Goal: Task Accomplishment & Management: Complete application form

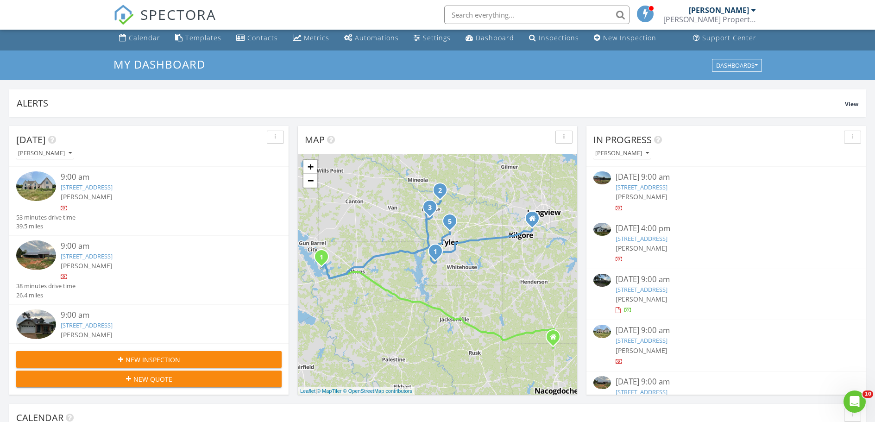
scroll to position [13, 0]
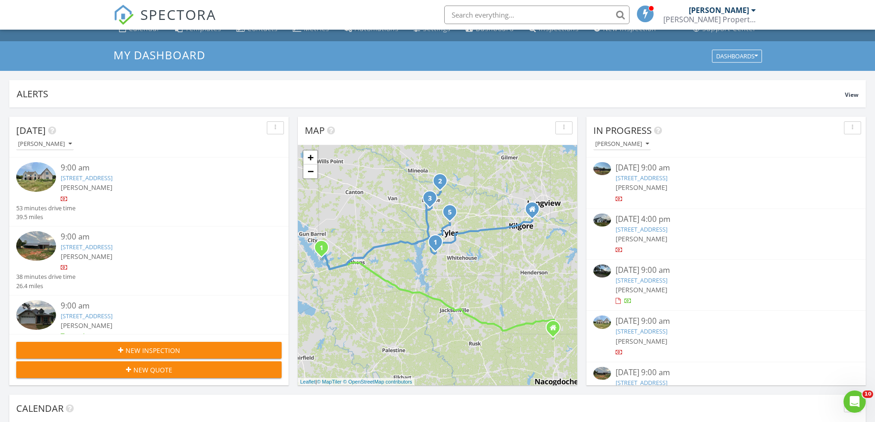
click at [262, 374] on div "New Quote" at bounding box center [149, 370] width 251 height 10
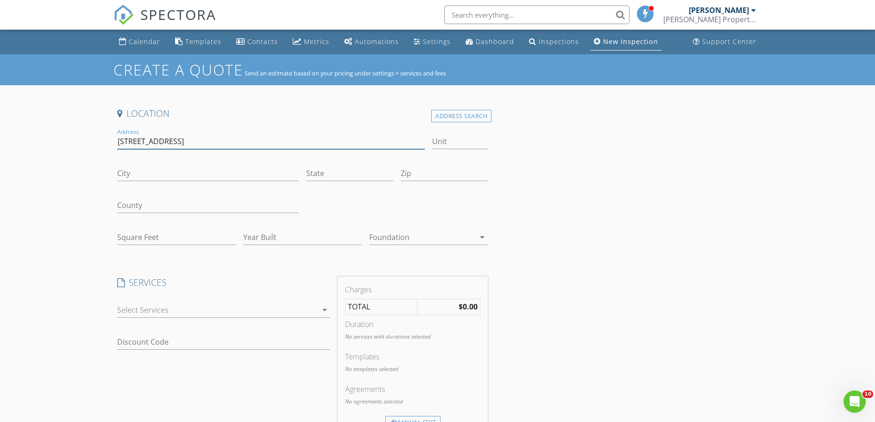
type input "123 Whatever street"
type input "Lake Charles"
type input "La"
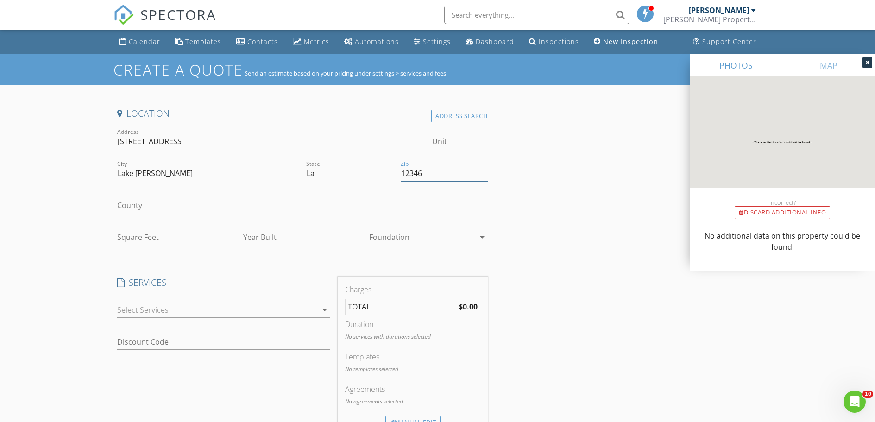
type input "12346"
click at [180, 244] on input "Square Feet" at bounding box center [176, 237] width 119 height 15
type input "2200"
click at [315, 239] on input "Year Built" at bounding box center [302, 237] width 119 height 15
type input "2023"
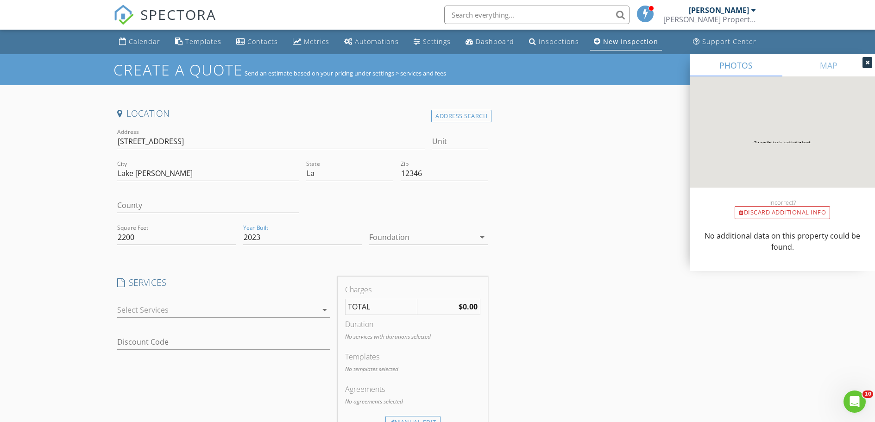
click at [423, 237] on div at bounding box center [422, 237] width 106 height 15
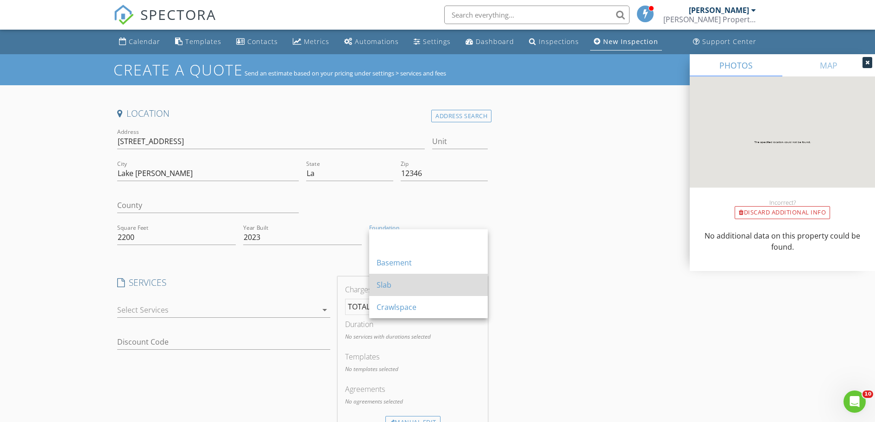
click at [386, 288] on div "Slab" at bounding box center [429, 284] width 104 height 11
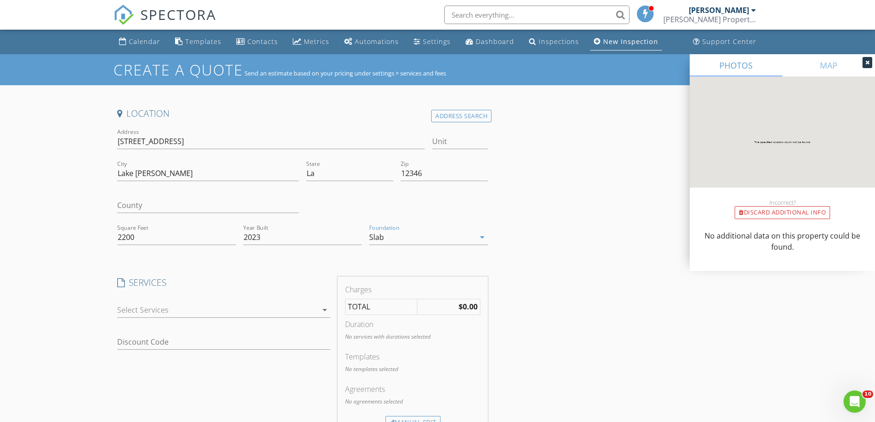
click at [209, 303] on div at bounding box center [217, 310] width 200 height 15
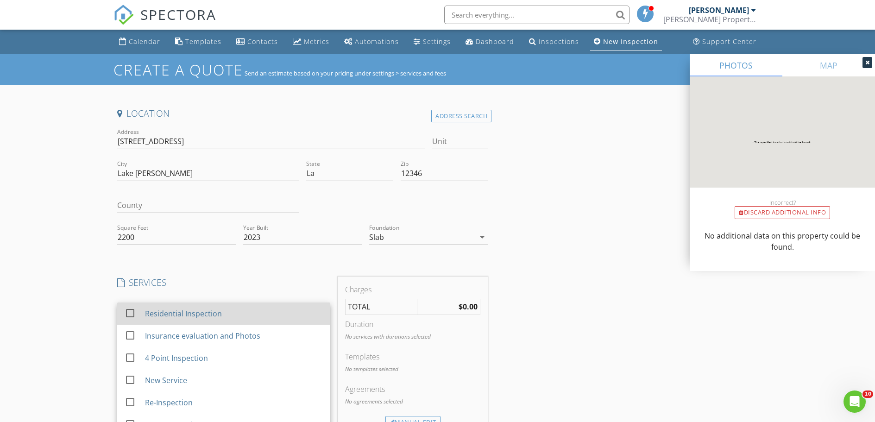
click at [202, 320] on div "Residential Inspection" at bounding box center [234, 313] width 178 height 19
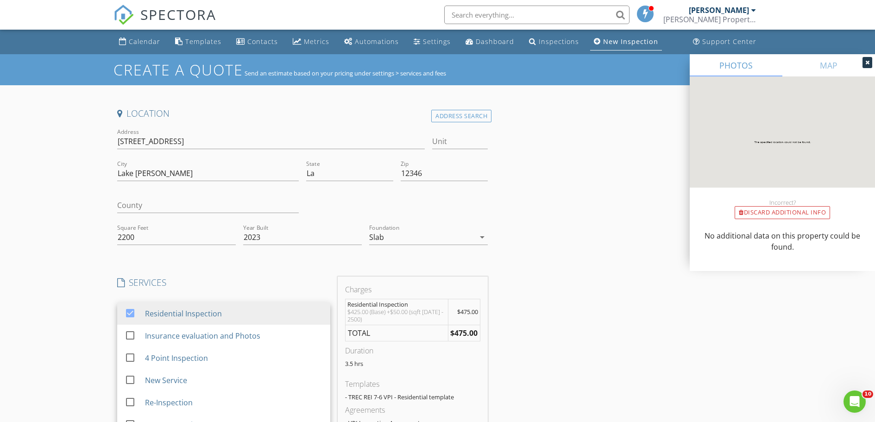
click at [280, 288] on div "SERVICES check_box Residential Inspection check_box_outline_blank Insurance eva…" at bounding box center [223, 364] width 221 height 174
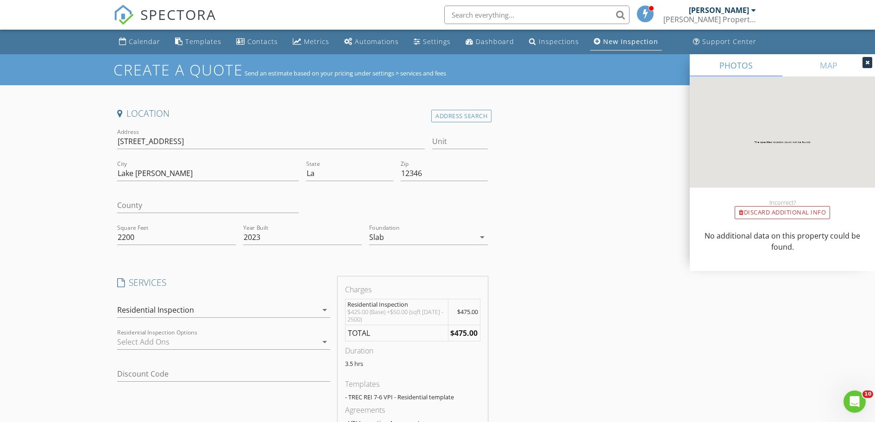
click at [250, 334] on div at bounding box center [217, 341] width 200 height 15
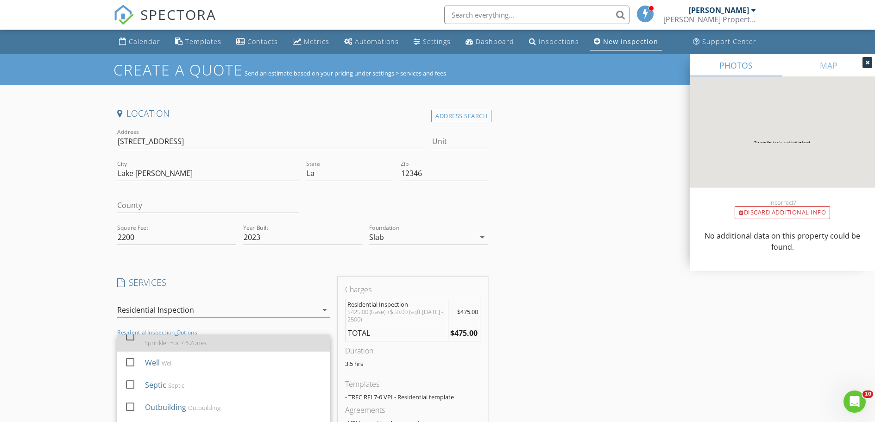
scroll to position [81, 0]
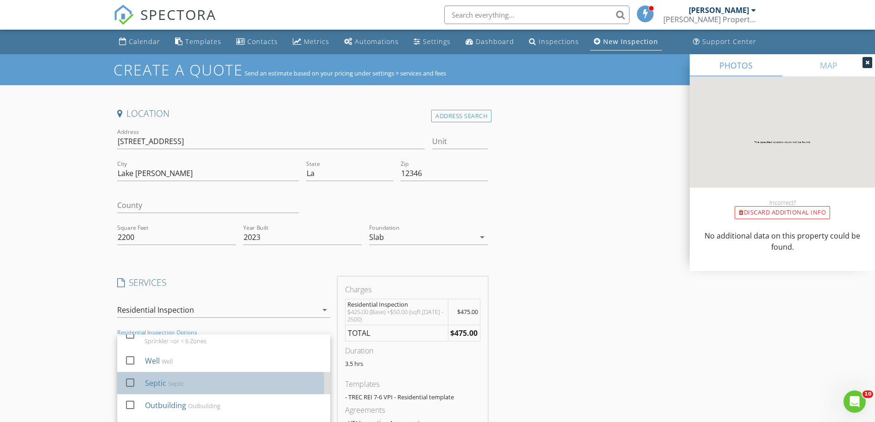
click at [224, 392] on div "Septic Septic" at bounding box center [234, 383] width 178 height 19
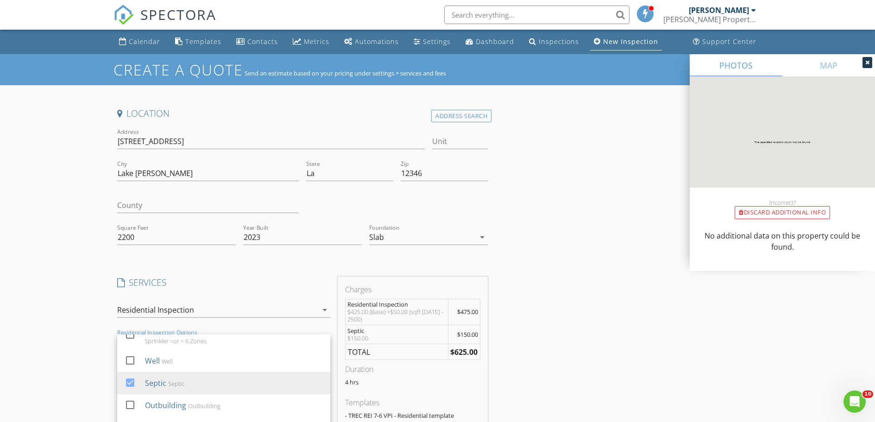
click at [63, 317] on div "Create a Quote Send an estimate based on your pricing under settings > services…" at bounding box center [437, 388] width 875 height 668
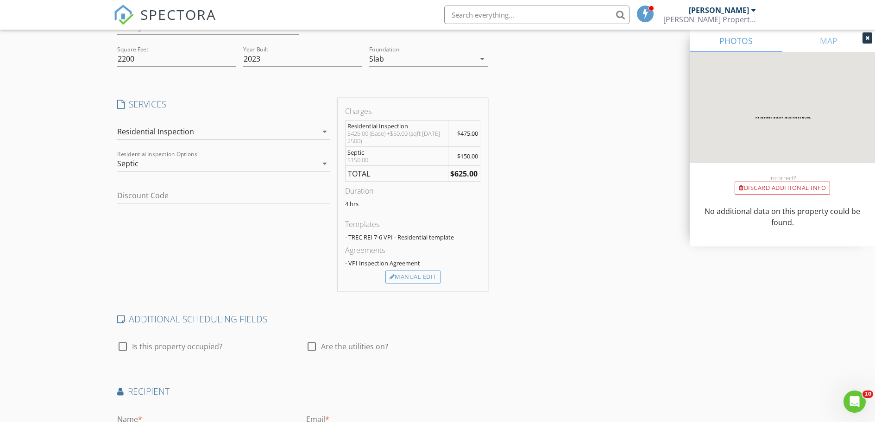
scroll to position [190, 0]
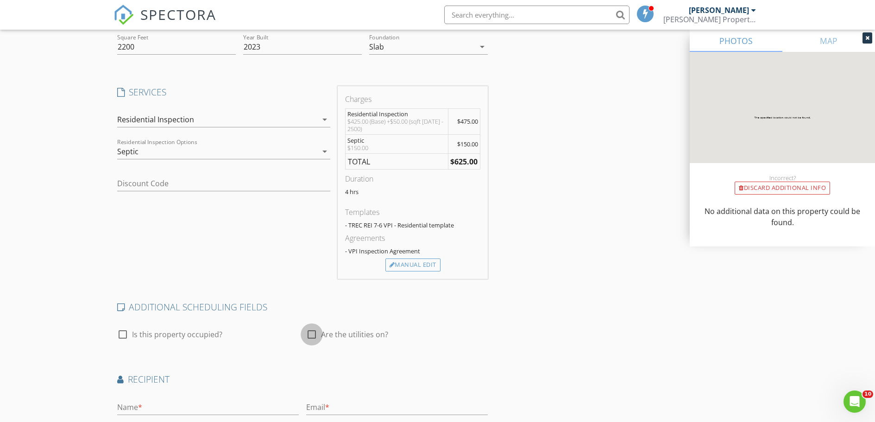
drag, startPoint x: 309, startPoint y: 332, endPoint x: 303, endPoint y: 332, distance: 6.0
click at [309, 332] on div at bounding box center [312, 335] width 16 height 16
checkbox input "true"
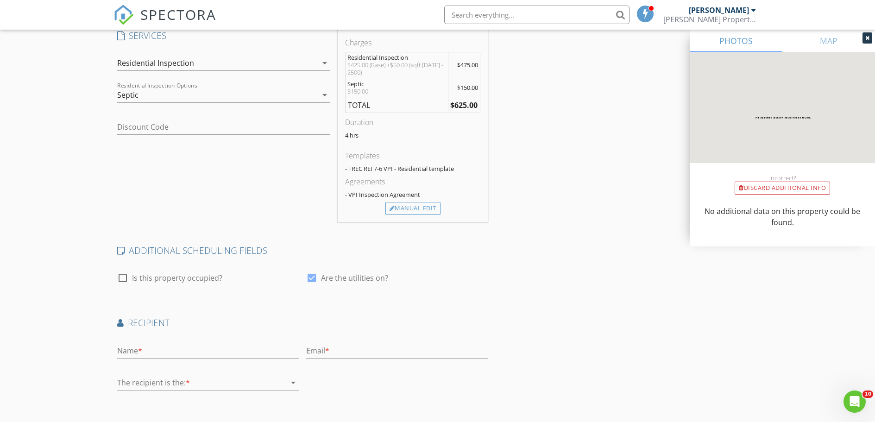
scroll to position [249, 0]
type input "Barrett"
type input "Richard"
click at [246, 376] on div at bounding box center [201, 380] width 169 height 15
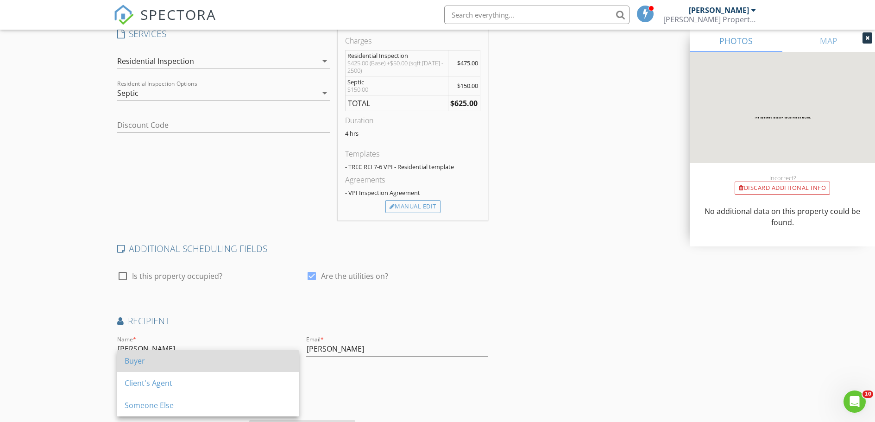
click at [251, 363] on div "Buyer" at bounding box center [208, 360] width 167 height 11
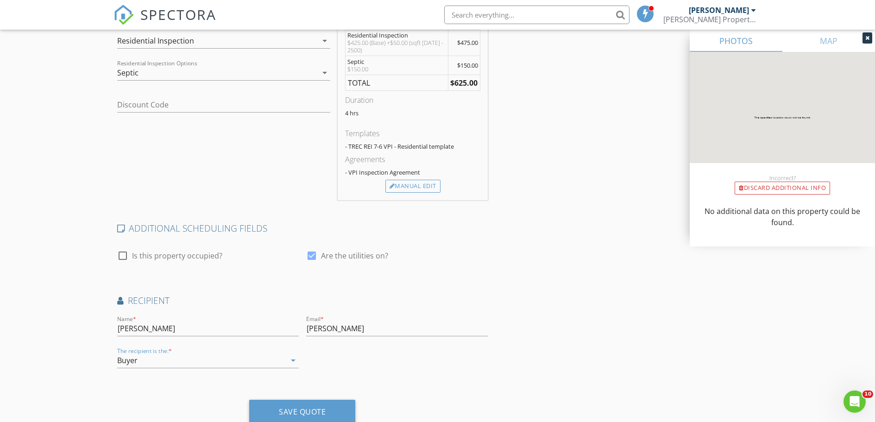
scroll to position [300, 0]
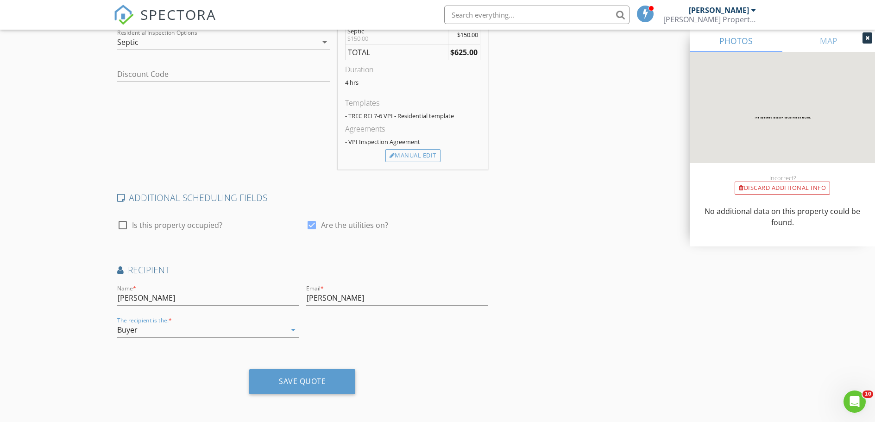
click at [249, 333] on div "Buyer" at bounding box center [201, 329] width 169 height 15
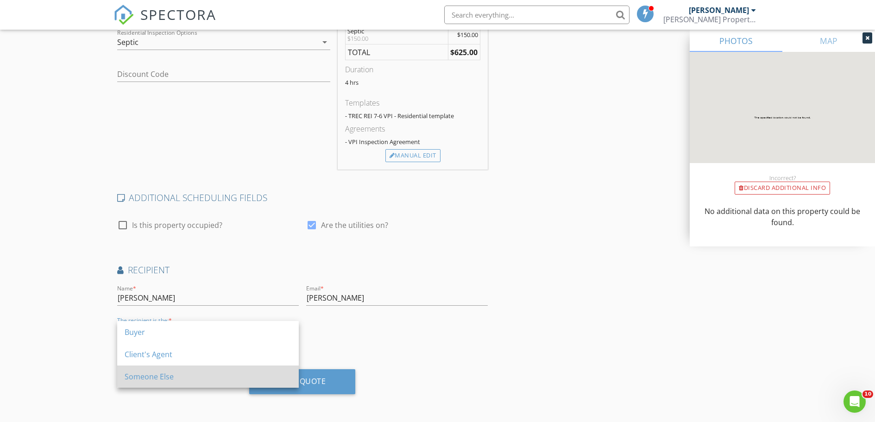
click at [215, 370] on div "Someone Else" at bounding box center [208, 377] width 167 height 22
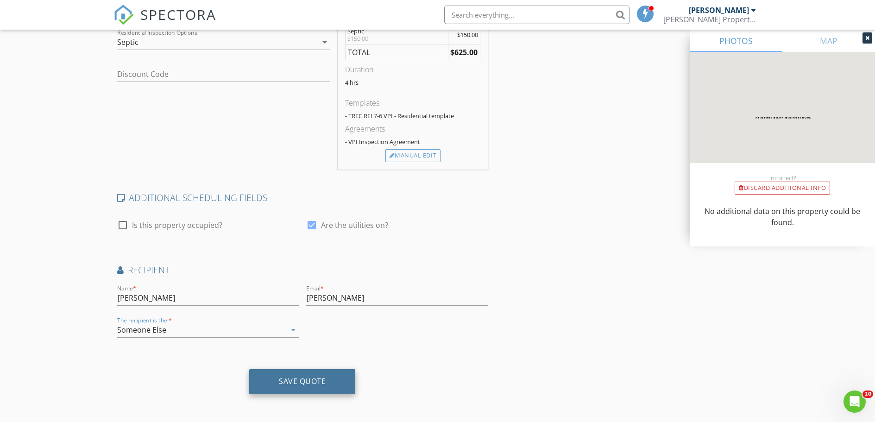
click at [309, 381] on div "Save Quote" at bounding box center [302, 381] width 47 height 9
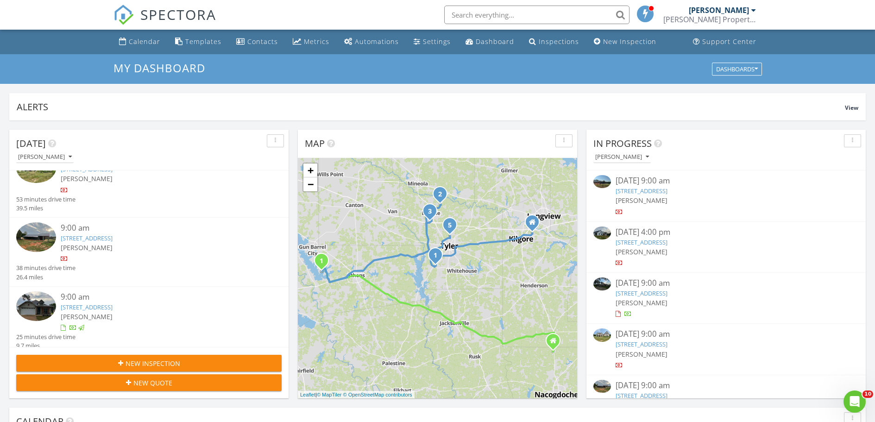
scroll to position [29, 0]
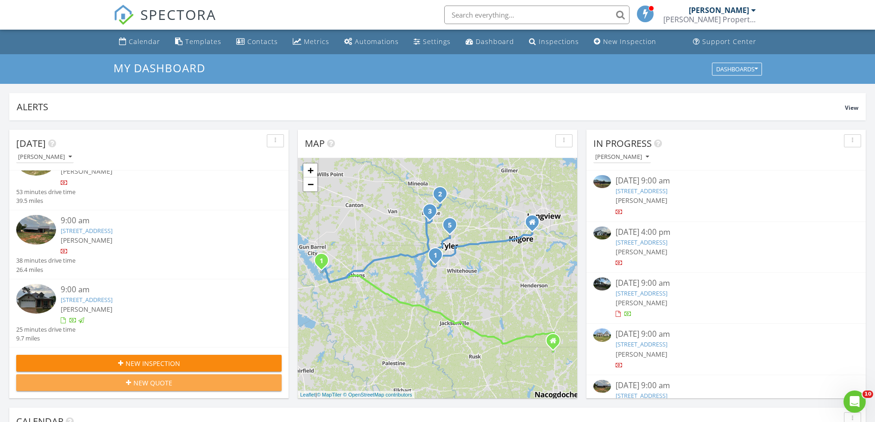
click at [229, 378] on div "New Quote" at bounding box center [149, 383] width 251 height 10
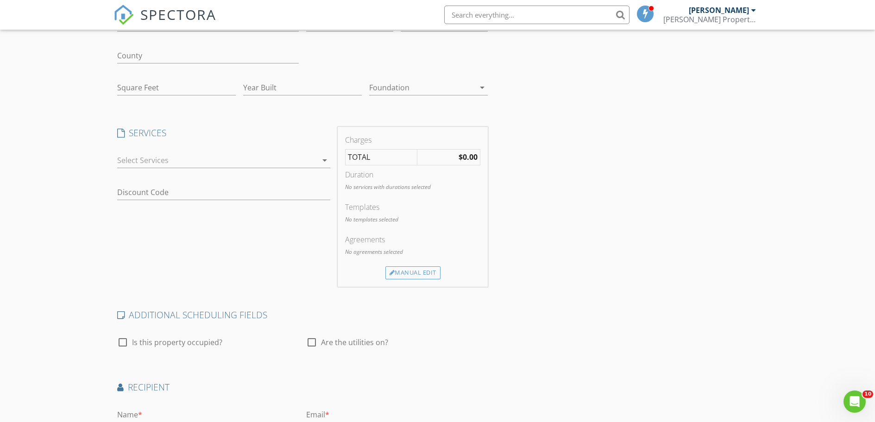
scroll to position [267, 0]
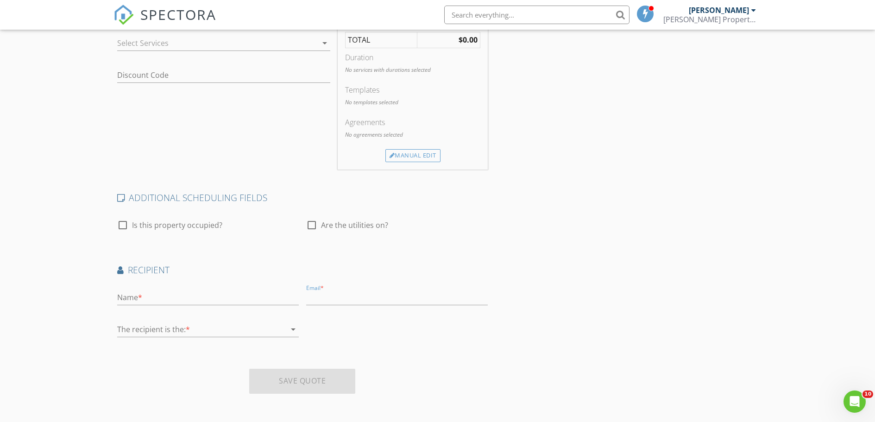
click at [310, 283] on div "Email *" at bounding box center [397, 299] width 189 height 32
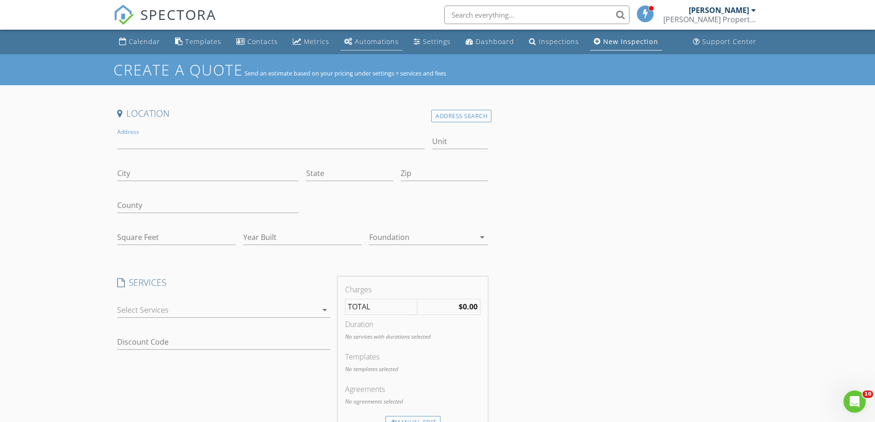
click at [386, 43] on div "Automations" at bounding box center [377, 41] width 44 height 9
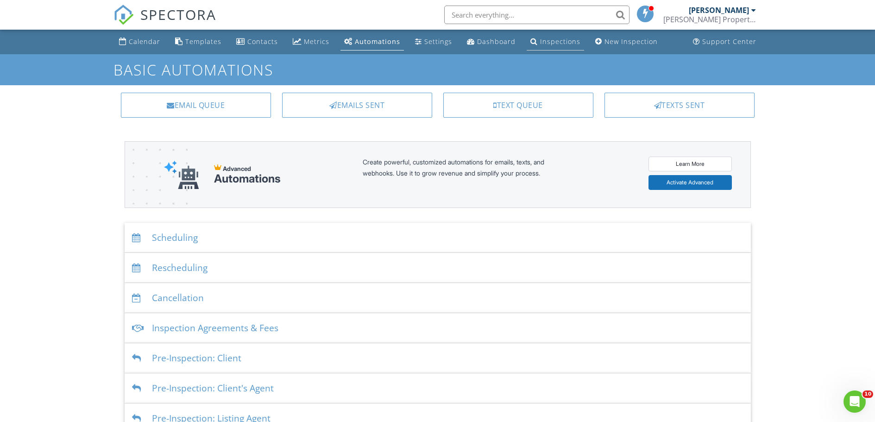
click at [562, 41] on div "Inspections" at bounding box center [560, 41] width 40 height 9
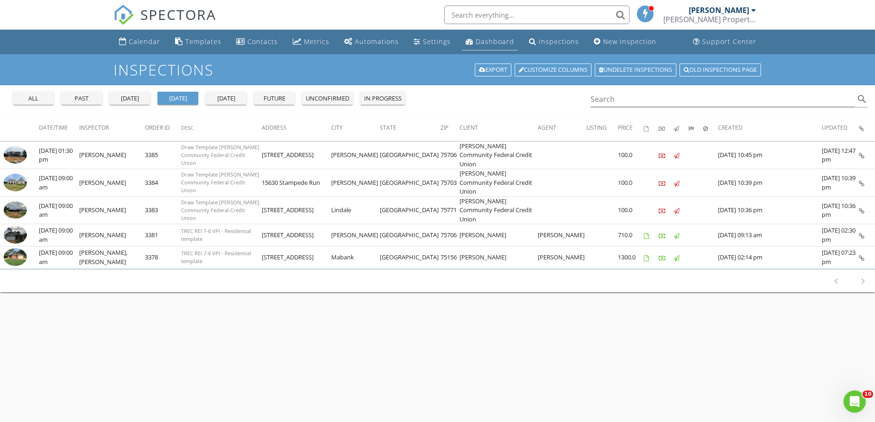
click at [476, 39] on div "Dashboard" at bounding box center [495, 41] width 38 height 9
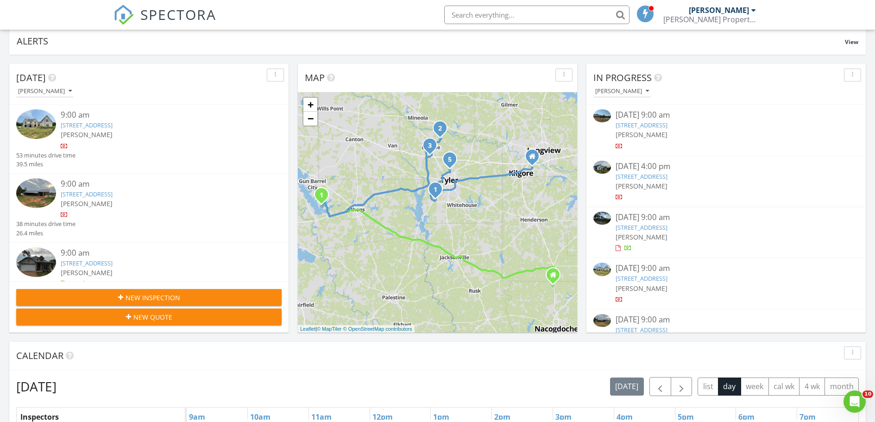
scroll to position [51, 0]
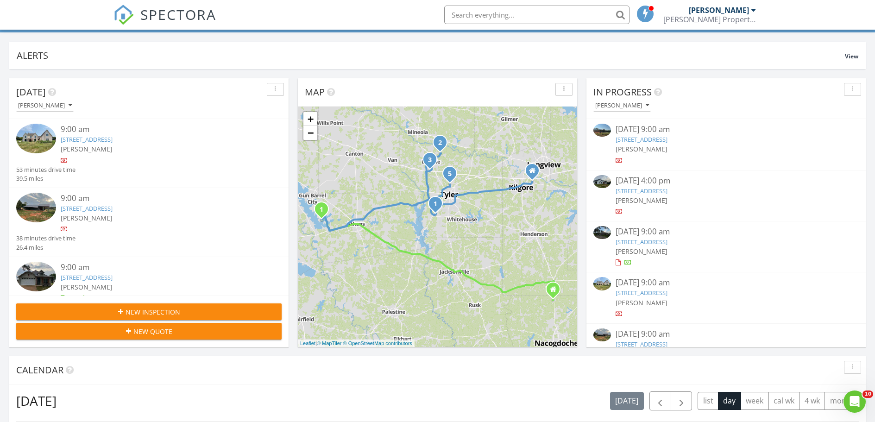
click at [492, 14] on input "text" at bounding box center [536, 15] width 185 height 19
type input "q"
click at [200, 333] on div "New Quote" at bounding box center [149, 332] width 251 height 10
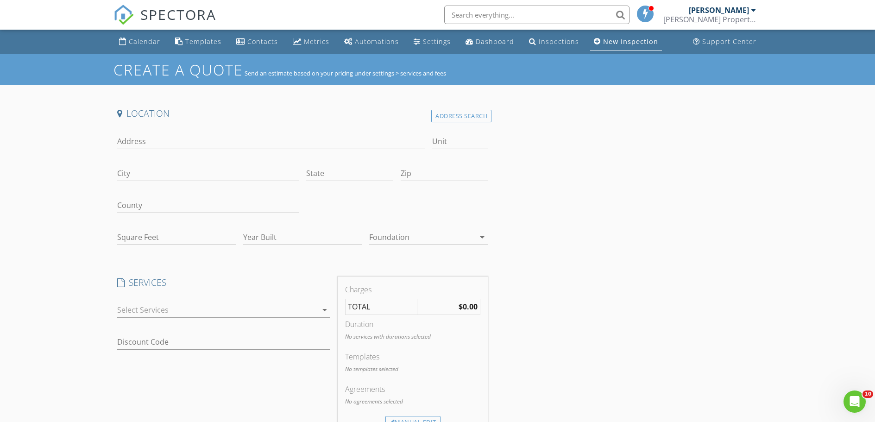
click at [225, 129] on div "Address" at bounding box center [271, 143] width 308 height 30
type input "[STREET_ADDRESS][PERSON_NAME]"
type input "Kilgore"
type input "Tx"
type input "75662"
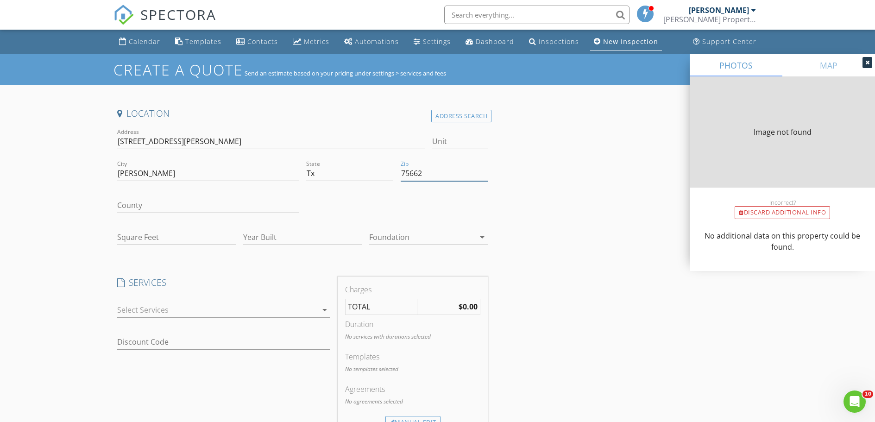
type input "1738"
type input "1966"
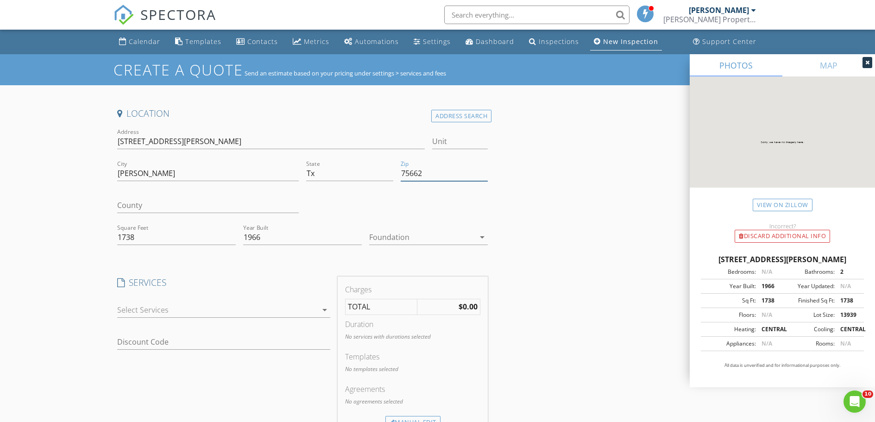
type input "75662"
click at [400, 240] on div at bounding box center [422, 237] width 106 height 15
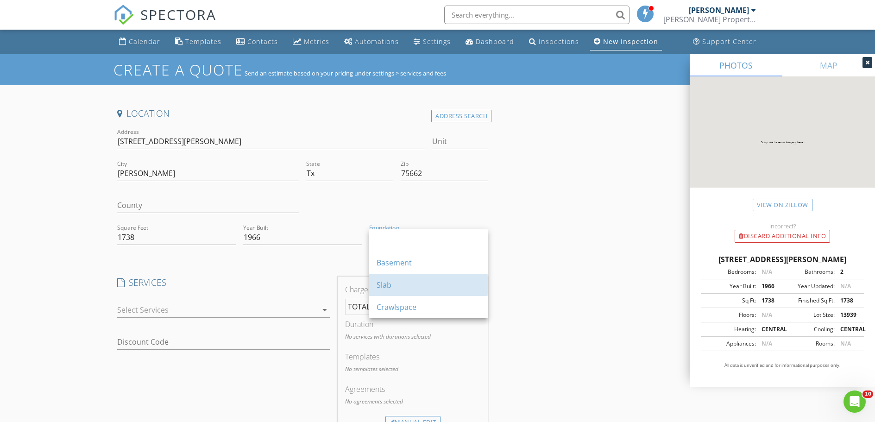
click at [392, 286] on div "Slab" at bounding box center [429, 284] width 104 height 11
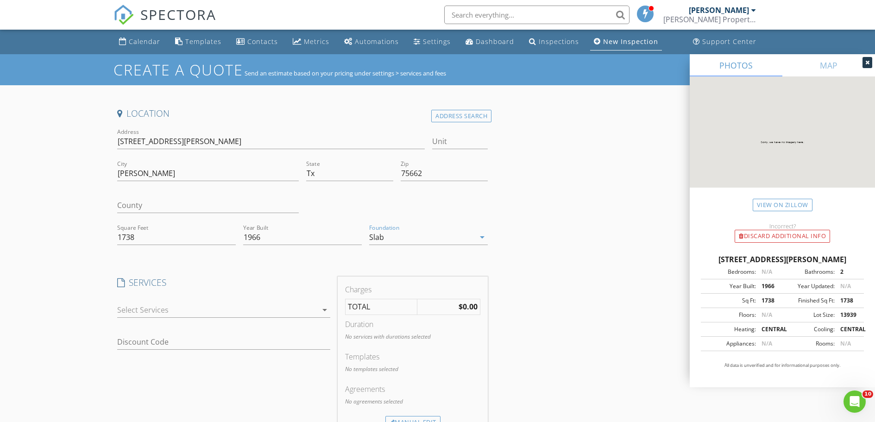
drag, startPoint x: 246, startPoint y: 297, endPoint x: 250, endPoint y: 309, distance: 13.0
click at [246, 300] on div "check_box_outline_blank Residential Inspection check_box_outline_blank Insuranc…" at bounding box center [223, 312] width 213 height 30
click at [256, 312] on div at bounding box center [217, 310] width 200 height 15
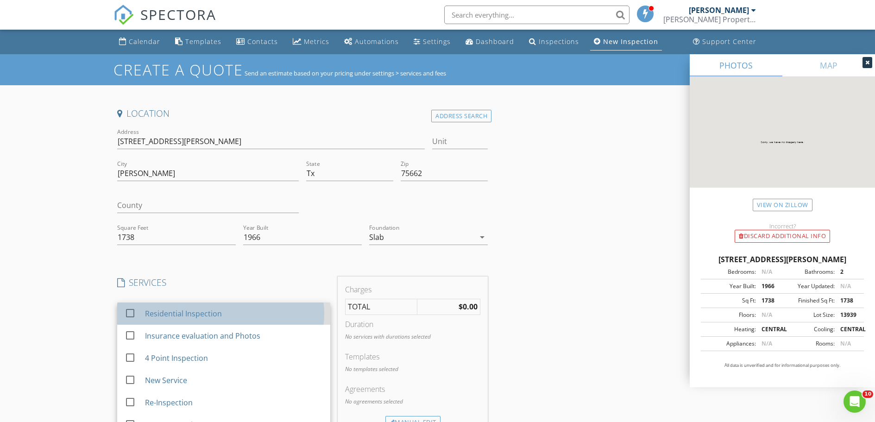
click at [256, 311] on div "Residential Inspection" at bounding box center [234, 313] width 178 height 19
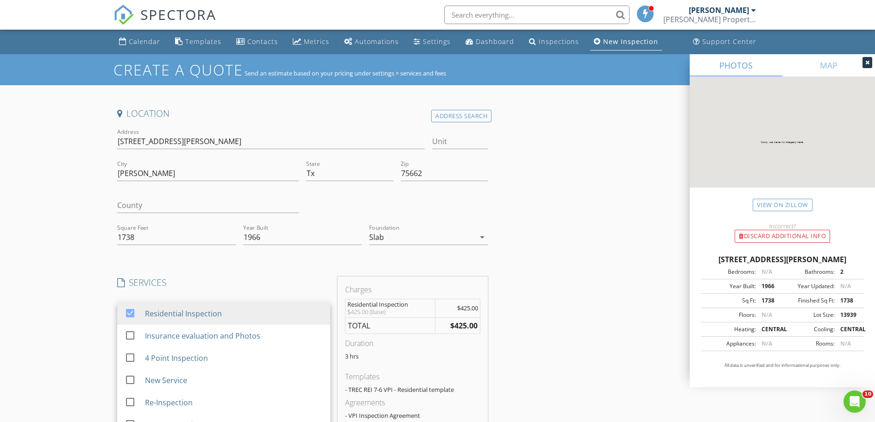
click at [291, 266] on div "Location Address Search Address 156 James Rd Unit City Kilgore State Tx Zip 756…" at bounding box center [302, 390] width 378 height 567
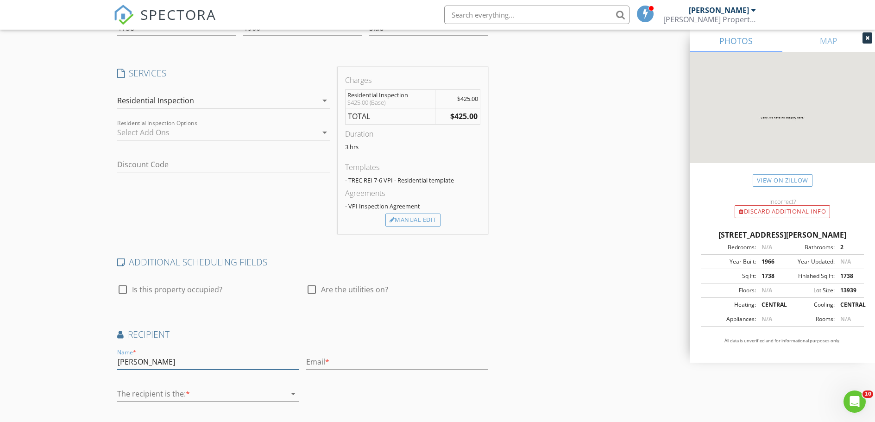
scroll to position [234, 0]
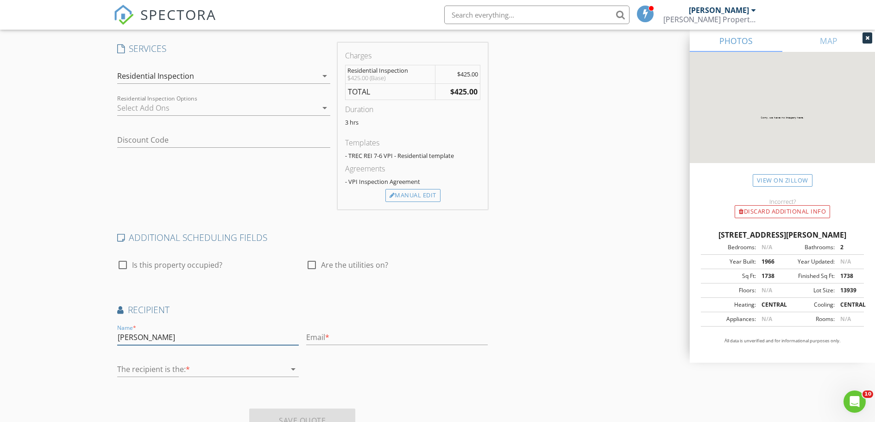
type input "john Vaden"
type input "Vadenpropertyinspections"
type input "vadenpropertyinspections@gmail.com"
click at [251, 365] on div at bounding box center [201, 369] width 169 height 15
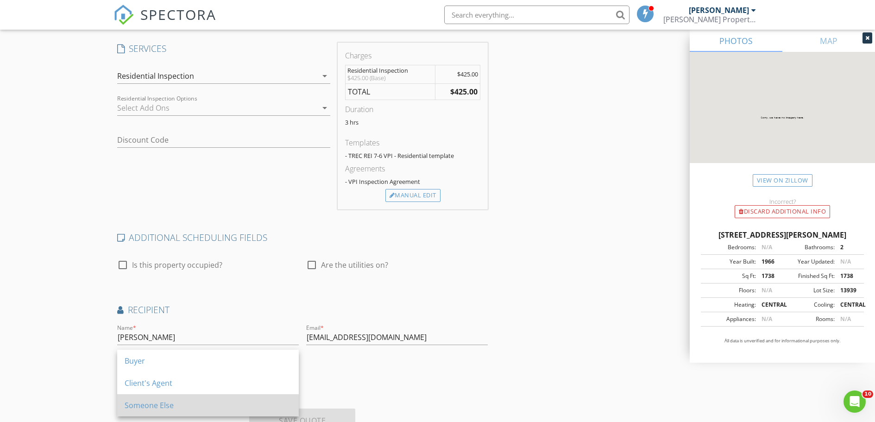
click at [246, 397] on div "Someone Else" at bounding box center [208, 405] width 167 height 22
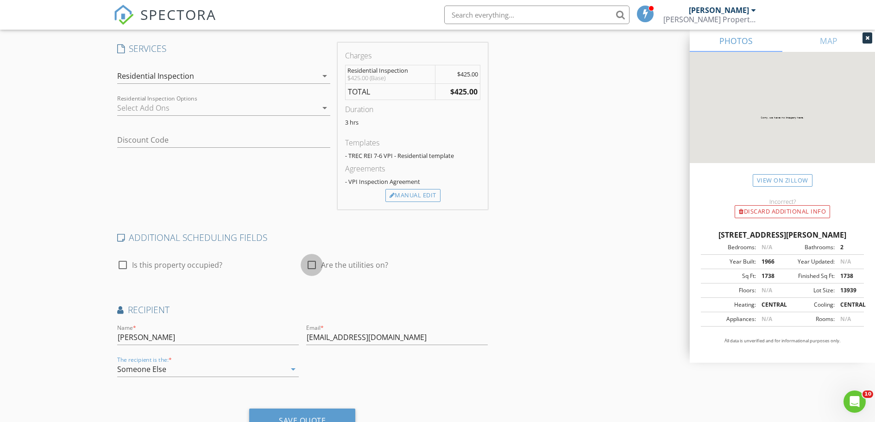
click at [309, 264] on div at bounding box center [312, 265] width 16 height 16
checkbox input "true"
drag, startPoint x: 310, startPoint y: 413, endPoint x: 317, endPoint y: 419, distance: 8.9
click at [310, 413] on div "Save Quote" at bounding box center [302, 421] width 106 height 25
